Goal: Task Accomplishment & Management: Use online tool/utility

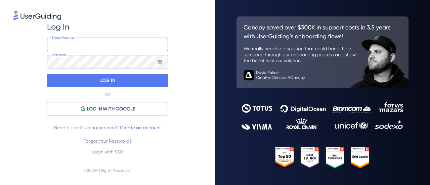
click at [89, 47] on input "email" at bounding box center [107, 44] width 121 height 13
type input "[EMAIL_ADDRESS][PERSON_NAME][DOMAIN_NAME]"
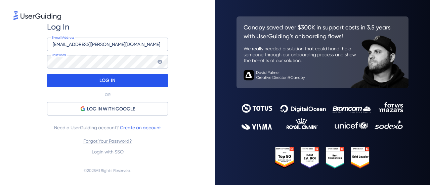
click at [94, 78] on div "LOG IN" at bounding box center [107, 80] width 121 height 13
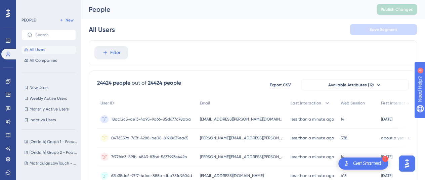
click at [36, 51] on span "All Users" at bounding box center [37, 49] width 15 height 5
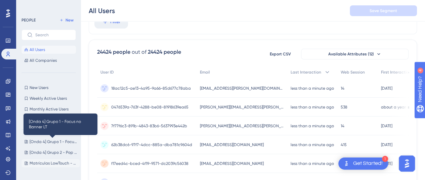
click at [38, 141] on span "[Onda 4] Grupo 1 - Focus no Banner LT" at bounding box center [54, 141] width 48 height 5
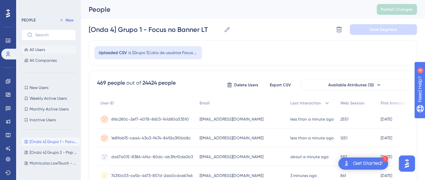
click at [37, 47] on span "All Users" at bounding box center [37, 49] width 15 height 5
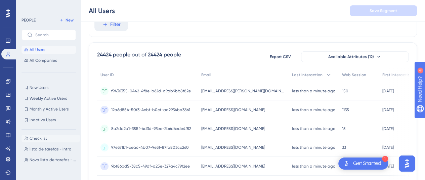
scroll to position [67, 0]
click at [44, 141] on span "lista de tarefas - intro" at bounding box center [51, 138] width 42 height 5
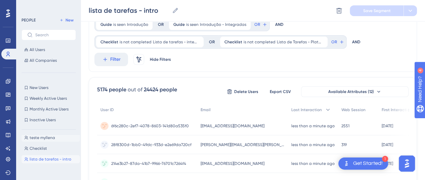
scroll to position [34, 0]
click at [278, 89] on span "Export CSV" at bounding box center [280, 91] width 21 height 5
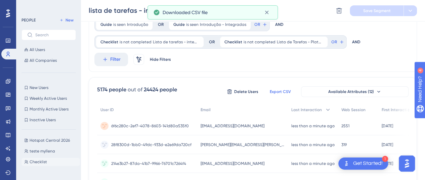
click at [38, 164] on span "Checklist" at bounding box center [38, 161] width 17 height 5
type input "Checklist"
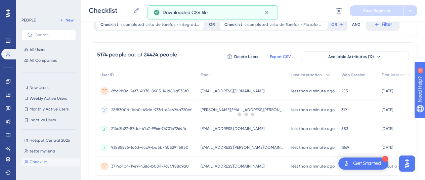
scroll to position [0, 0]
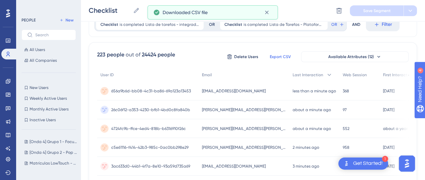
click at [283, 57] on span "Export CSV" at bounding box center [280, 56] width 21 height 5
